Goal: Task Accomplishment & Management: Manage account settings

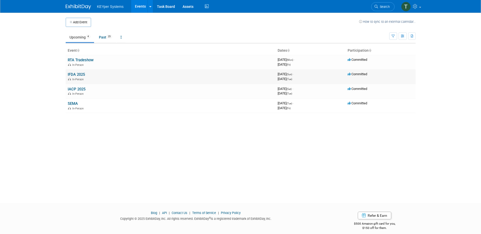
click at [82, 75] on link "IFDA 2025" at bounding box center [76, 74] width 17 height 5
click at [116, 77] on td "IFDA 2025 In-Person" at bounding box center [171, 76] width 210 height 14
click at [85, 74] on link "IFDA 2025" at bounding box center [76, 74] width 17 height 5
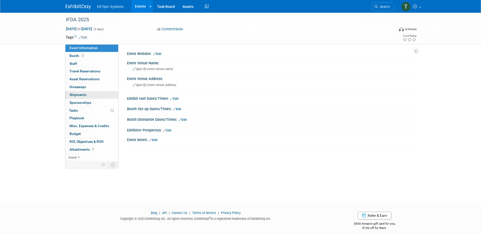
click at [84, 97] on link "0 Shipments 0" at bounding box center [91, 95] width 53 height 8
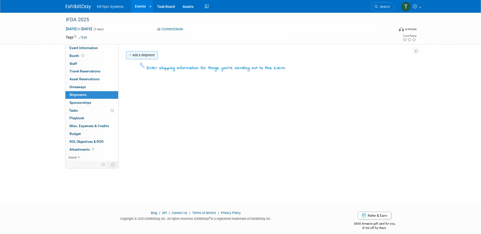
click at [135, 52] on link "Add a Shipment" at bounding box center [142, 55] width 32 height 8
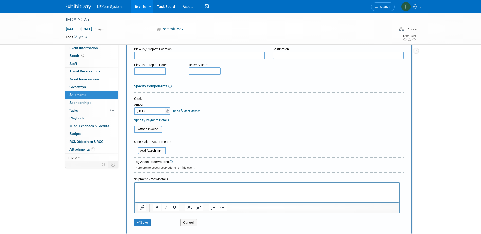
scroll to position [51, 0]
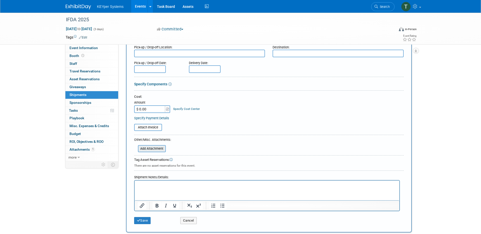
click at [158, 148] on input "file" at bounding box center [135, 149] width 60 height 6
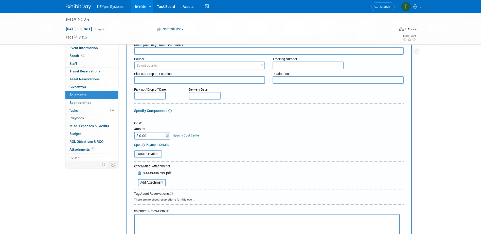
scroll to position [0, 0]
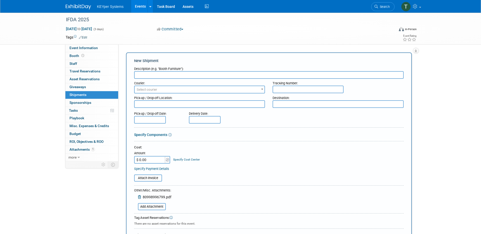
click at [166, 77] on input "text" at bounding box center [268, 75] width 269 height 8
click at [304, 90] on input "text" at bounding box center [307, 90] width 71 height 8
paste input "80998996799"
type input "80998996799"
click at [193, 106] on textarea at bounding box center [199, 104] width 131 height 8
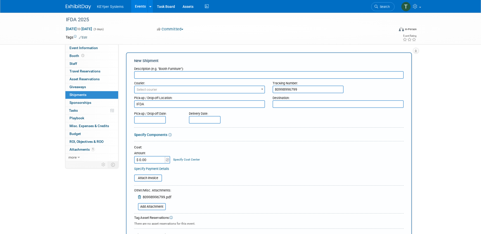
type textarea "IFDA"
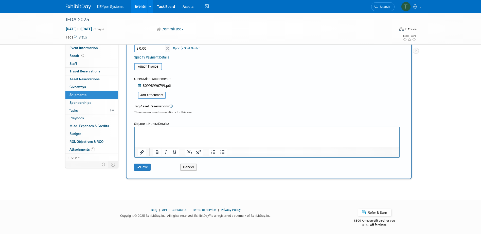
scroll to position [113, 0]
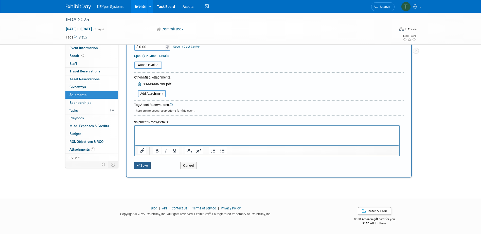
type textarea "Keyper"
click at [140, 163] on button "Save" at bounding box center [142, 165] width 17 height 7
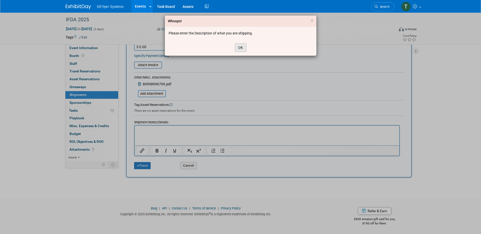
click at [237, 48] on button "OK" at bounding box center [241, 47] width 12 height 9
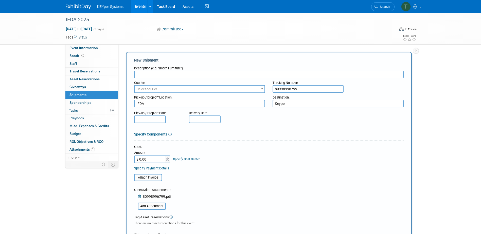
scroll to position [0, 0]
click at [182, 73] on input "text" at bounding box center [268, 75] width 269 height 8
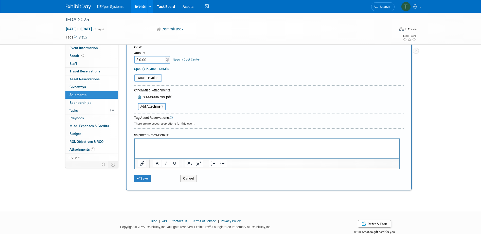
scroll to position [113, 0]
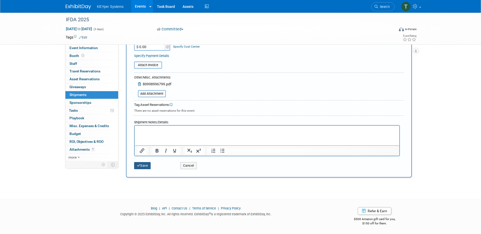
type input "IFDA Return"
click at [141, 167] on button "Save" at bounding box center [142, 165] width 17 height 7
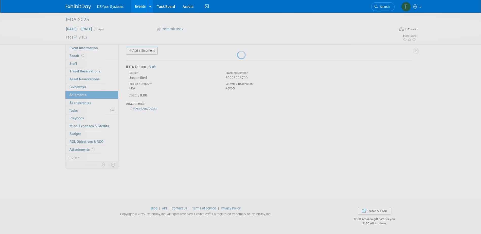
scroll to position [5, 0]
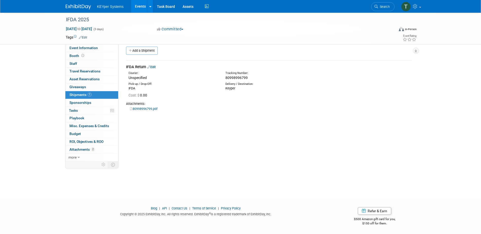
click at [156, 67] on link "Edit" at bounding box center [151, 67] width 8 height 4
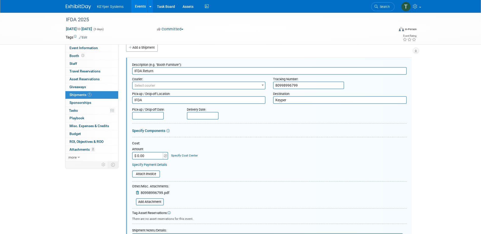
scroll to position [0, 0]
click at [158, 156] on input "$ 0.00" at bounding box center [148, 156] width 32 height 8
type input "$ 634.75"
click at [240, 155] on div "Cost: Amount $ 634.75 Specify Cost Center Cost Center -- Not Specified --" at bounding box center [269, 150] width 274 height 18
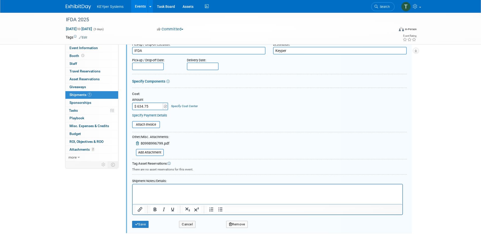
scroll to position [106, 0]
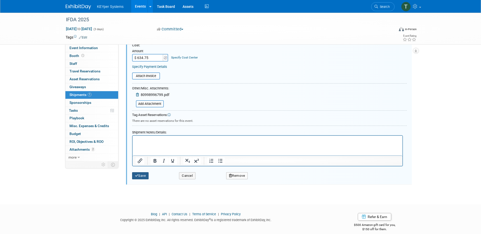
click at [136, 176] on icon "submit" at bounding box center [137, 175] width 4 height 3
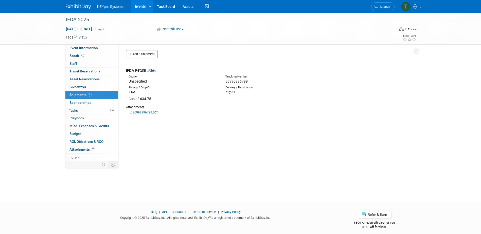
scroll to position [0, 0]
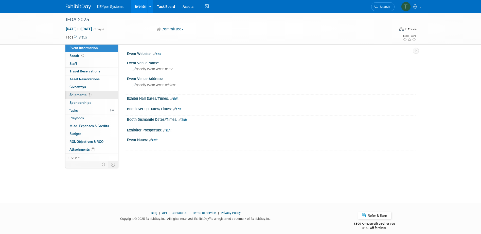
click at [105, 96] on link "1 Shipments 1" at bounding box center [91, 95] width 53 height 8
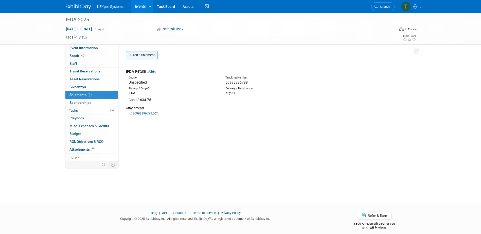
click at [148, 57] on link "Add a Shipment" at bounding box center [142, 55] width 32 height 8
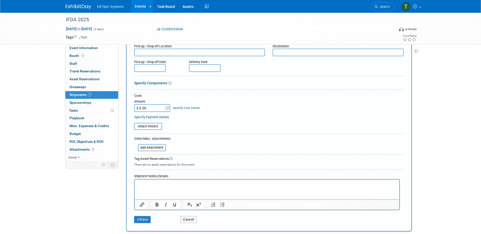
scroll to position [127, 0]
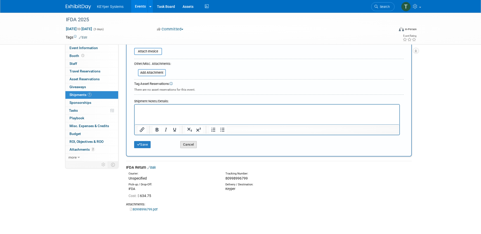
click at [187, 144] on button "Cancel" at bounding box center [188, 144] width 16 height 7
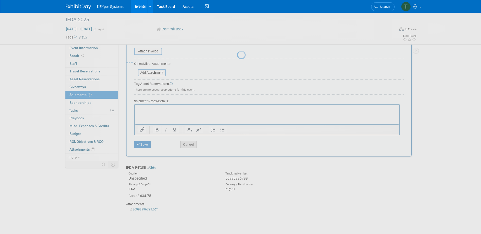
scroll to position [0, 0]
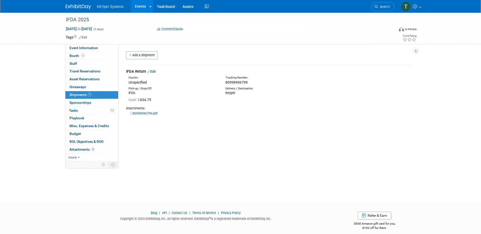
click at [154, 72] on link "Edit" at bounding box center [151, 72] width 8 height 4
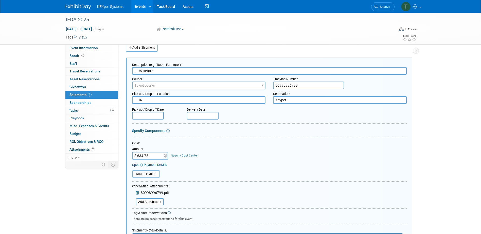
click at [181, 85] on span "Select courier" at bounding box center [199, 85] width 133 height 7
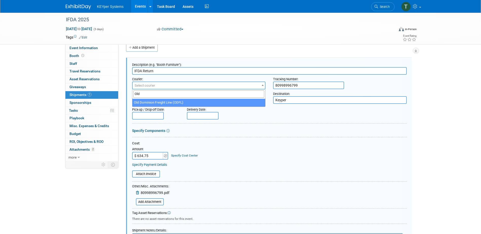
type input "Old"
select select "353"
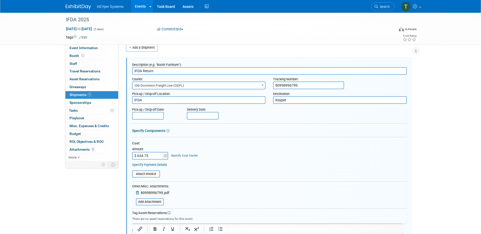
scroll to position [106, 0]
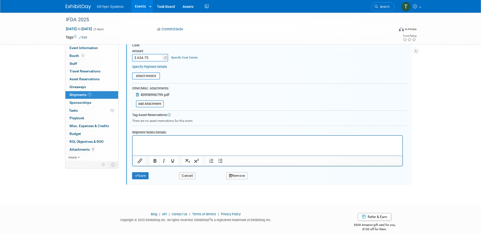
click at [146, 180] on div "Save Cancel Remove" at bounding box center [269, 173] width 274 height 15
click at [145, 178] on button "Save" at bounding box center [140, 175] width 17 height 7
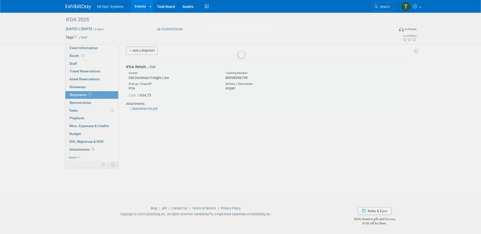
scroll to position [5, 0]
